Goal: Navigation & Orientation: Find specific page/section

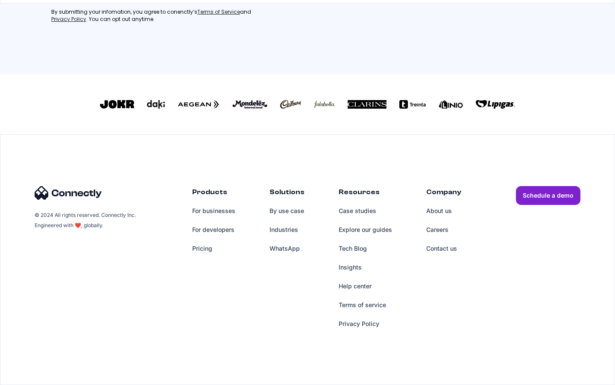
scroll to position [375, 0]
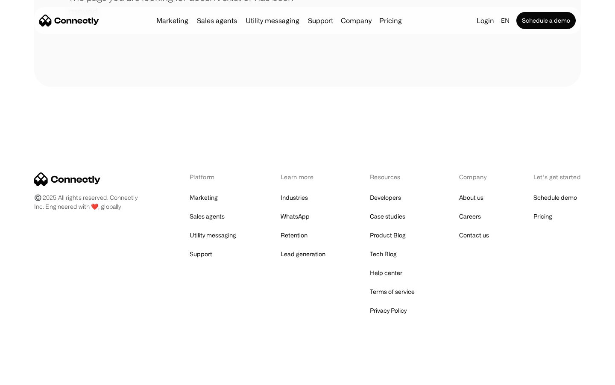
scroll to position [156, 0]
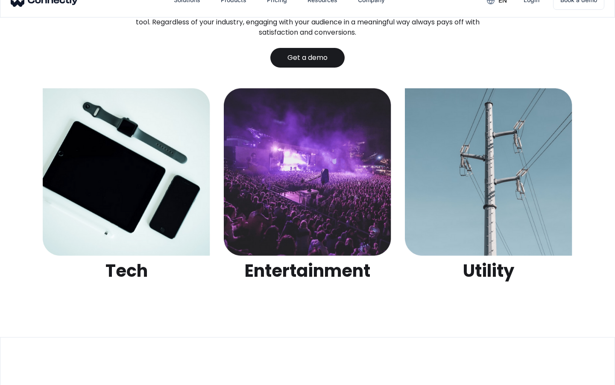
scroll to position [2696, 0]
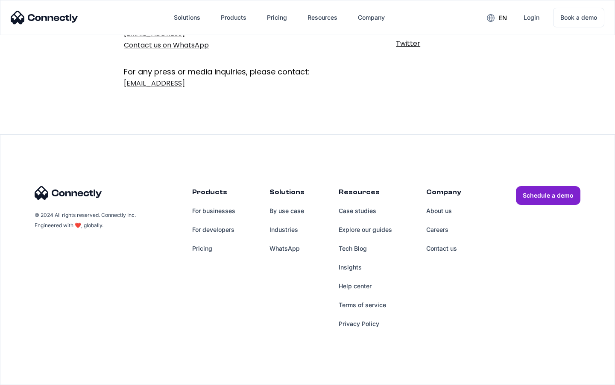
scroll to position [140, 0]
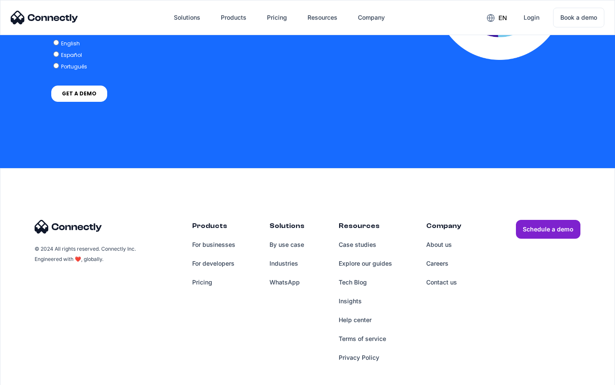
scroll to position [1876, 0]
